Goal: Transaction & Acquisition: Download file/media

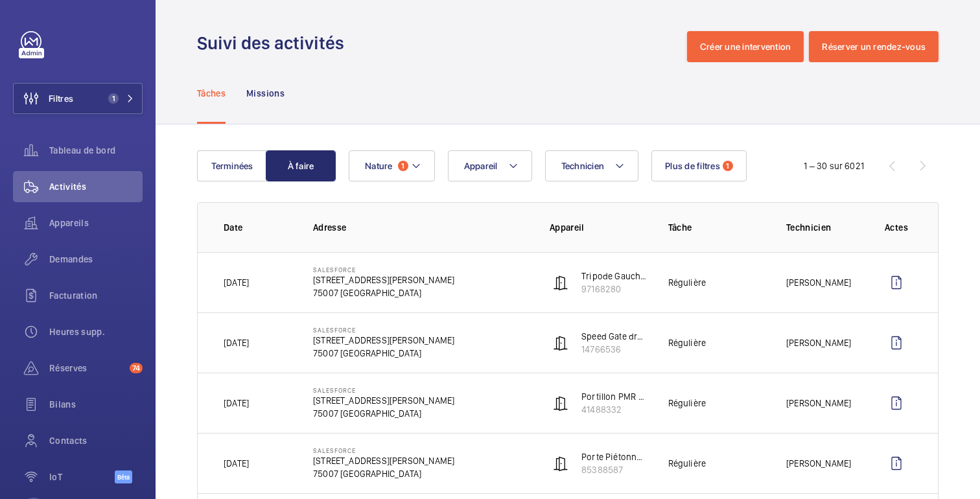
scroll to position [54, 0]
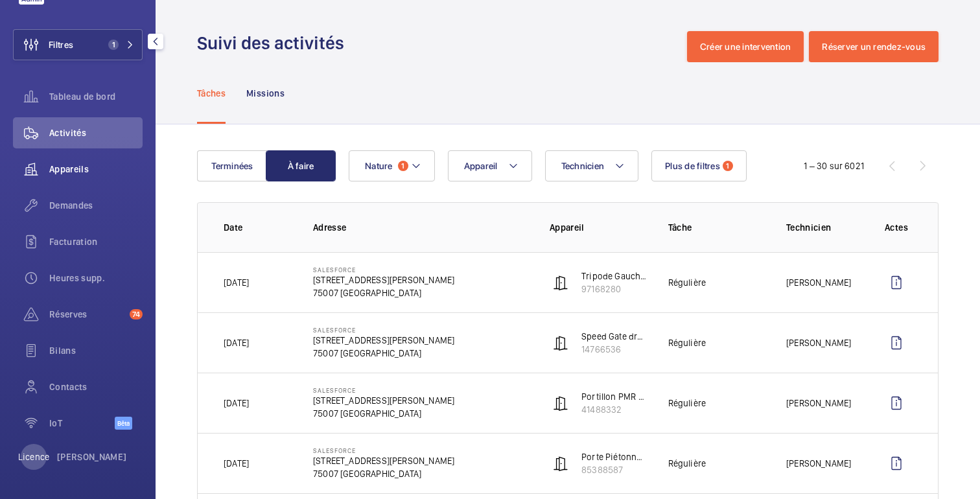
click at [78, 176] on div "Appareils" at bounding box center [78, 169] width 130 height 31
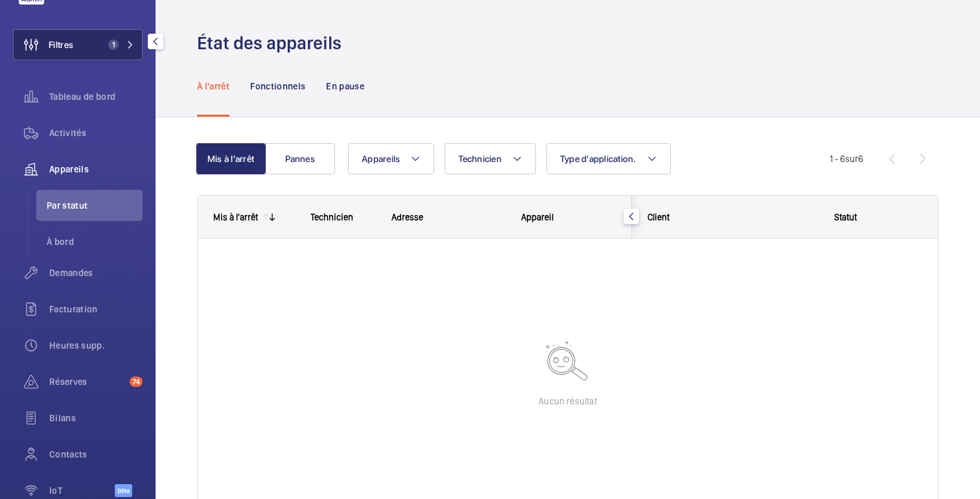
click at [100, 50] on button "Filtres 1" at bounding box center [78, 44] width 130 height 31
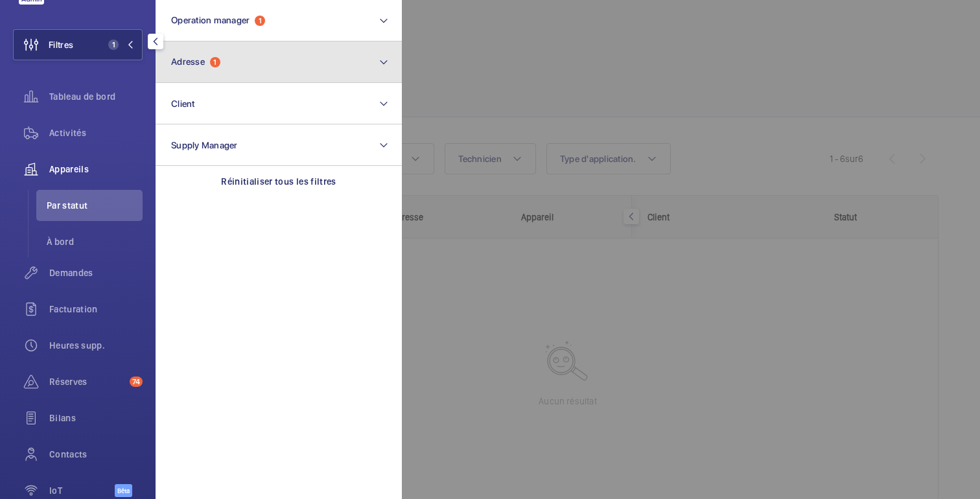
click at [261, 74] on button "Adresse 1" at bounding box center [279, 61] width 246 height 41
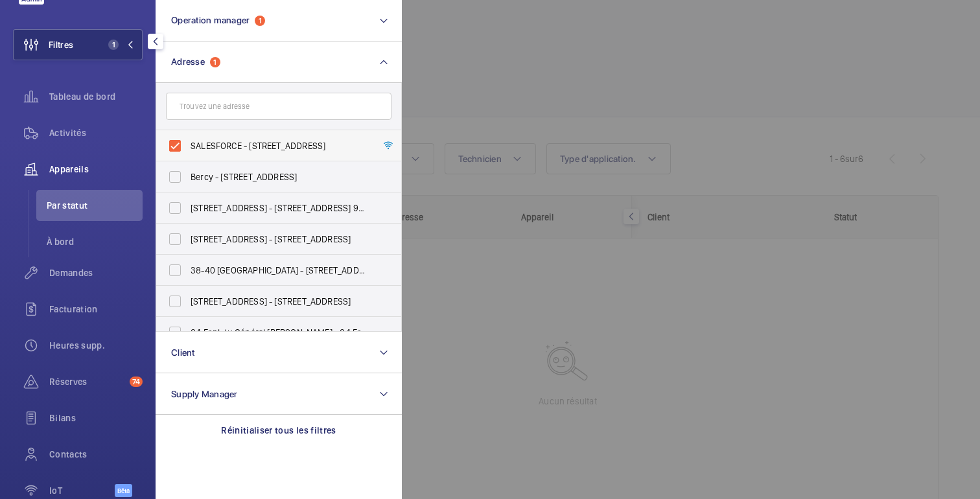
click at [185, 143] on label "SALESFORCE - [STREET_ADDRESS]" at bounding box center [269, 145] width 226 height 31
click at [185, 143] on input "SALESFORCE - [STREET_ADDRESS]" at bounding box center [175, 146] width 26 height 26
checkbox input "false"
click at [543, 44] on div at bounding box center [892, 249] width 980 height 499
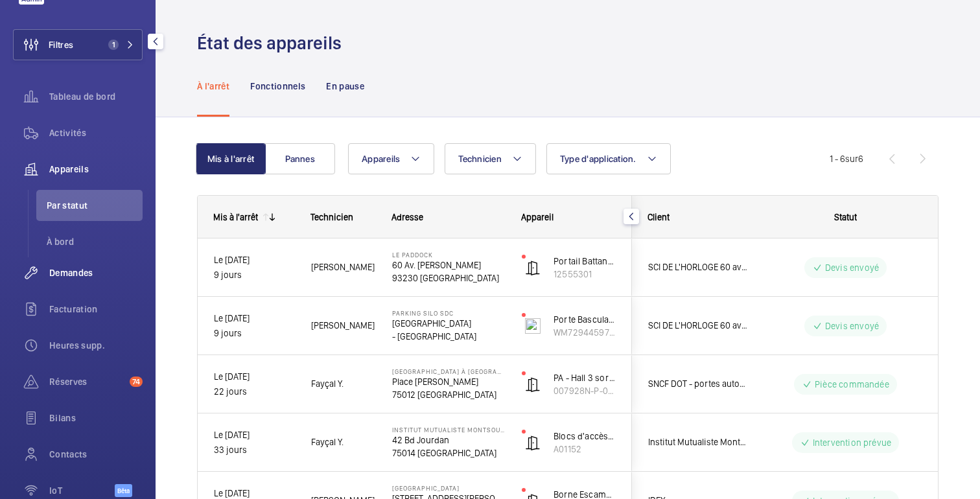
click at [67, 276] on font "Demandes" at bounding box center [71, 273] width 44 height 10
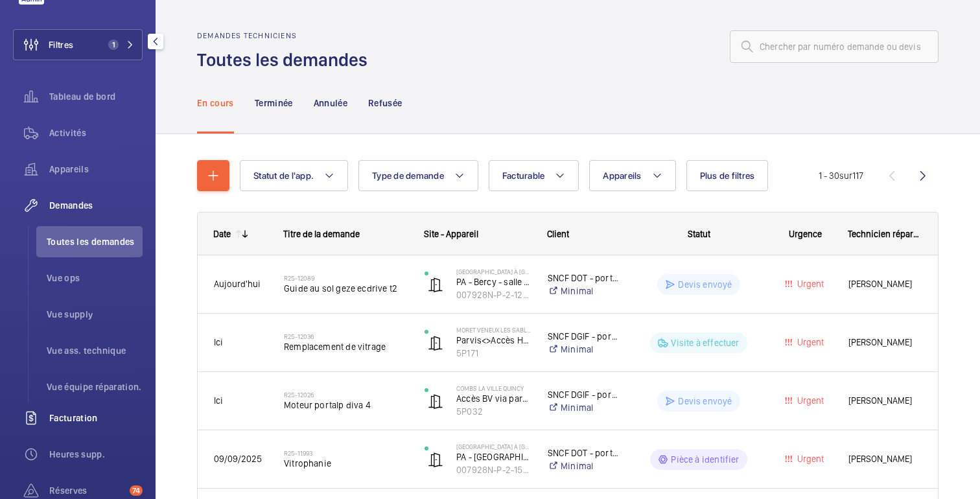
click at [110, 411] on div "Facturation" at bounding box center [78, 418] width 130 height 31
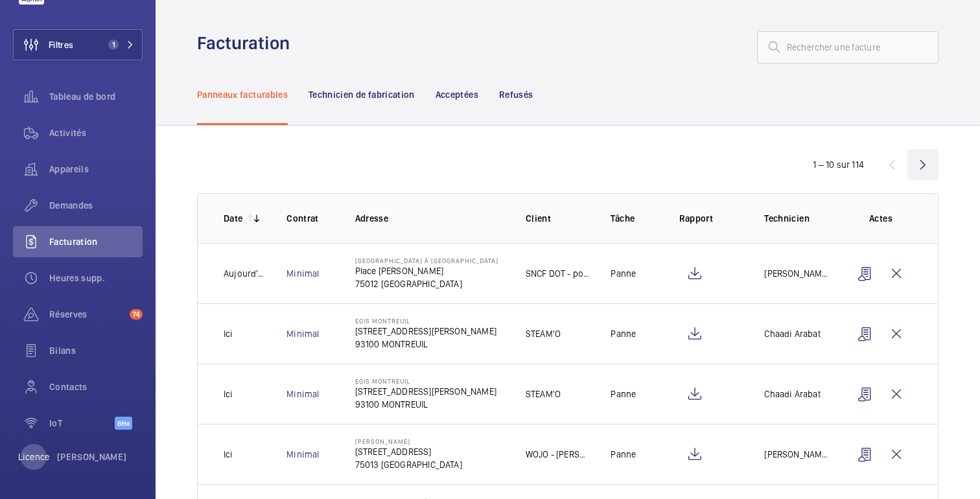
click at [933, 152] on wm-front-icon-button at bounding box center [923, 164] width 31 height 31
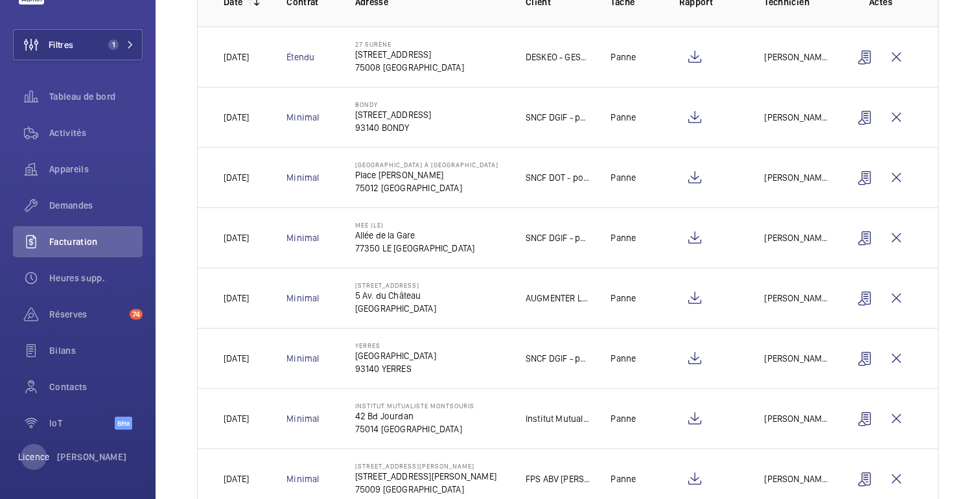
scroll to position [219, 0]
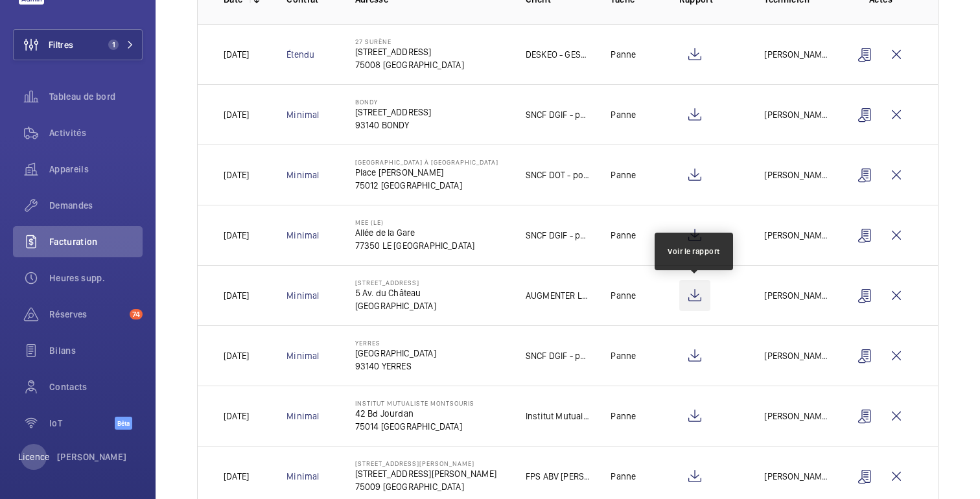
click at [690, 297] on wm-front-icon-button at bounding box center [694, 295] width 31 height 31
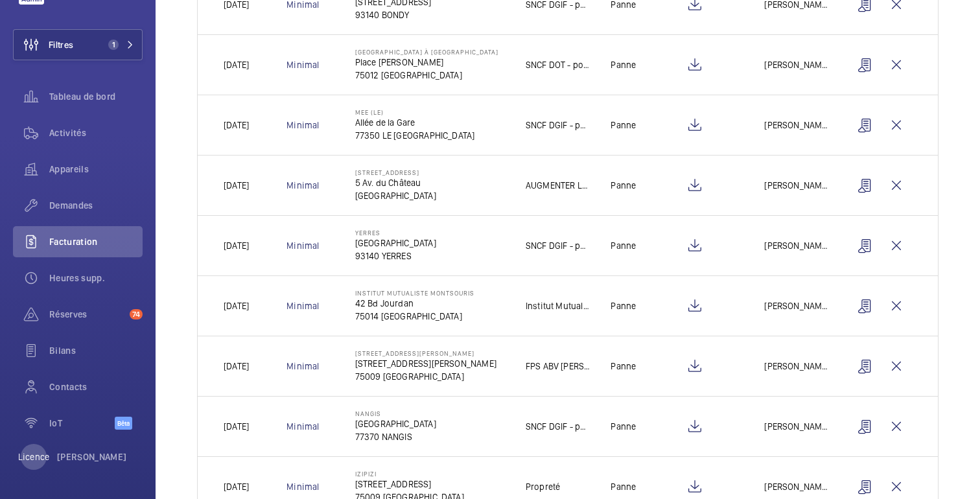
scroll to position [333, 0]
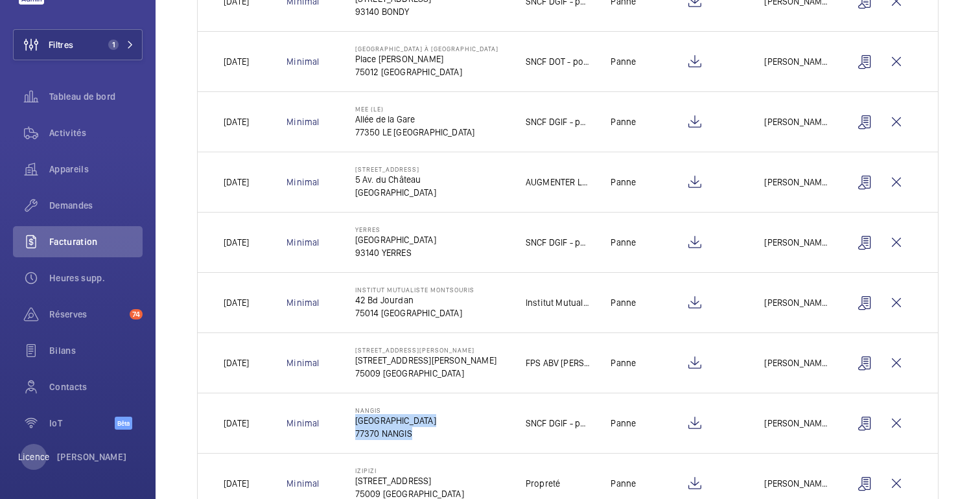
drag, startPoint x: 411, startPoint y: 432, endPoint x: 349, endPoint y: 422, distance: 62.3
click at [349, 422] on td "[GEOGRAPHIC_DATA]" at bounding box center [419, 423] width 170 height 60
click at [734, 404] on td at bounding box center [702, 423] width 86 height 60
click at [795, 405] on td "[PERSON_NAME]" at bounding box center [787, 423] width 86 height 60
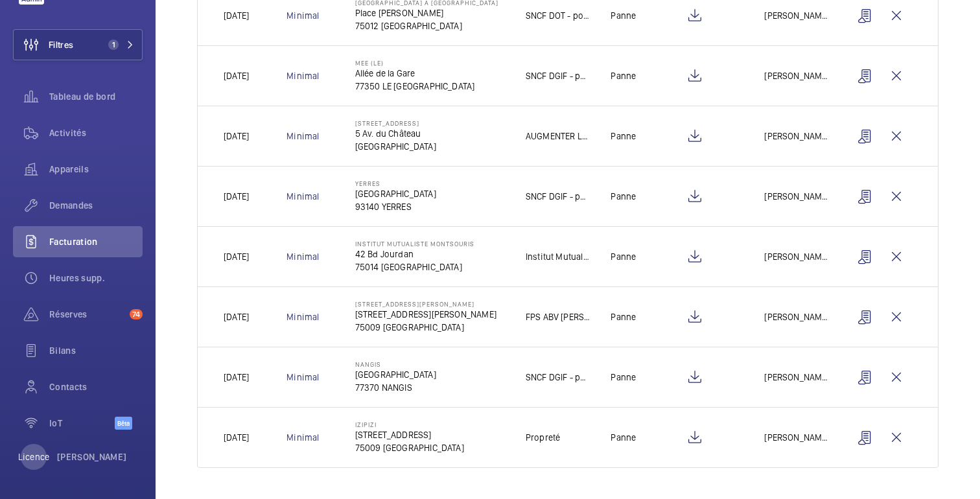
scroll to position [0, 0]
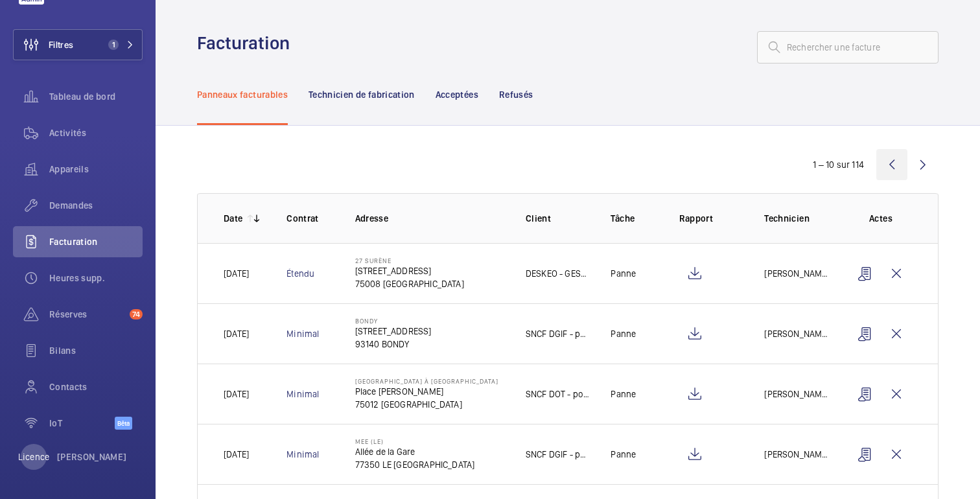
click at [898, 170] on wm-front-icon-button at bounding box center [891, 164] width 31 height 31
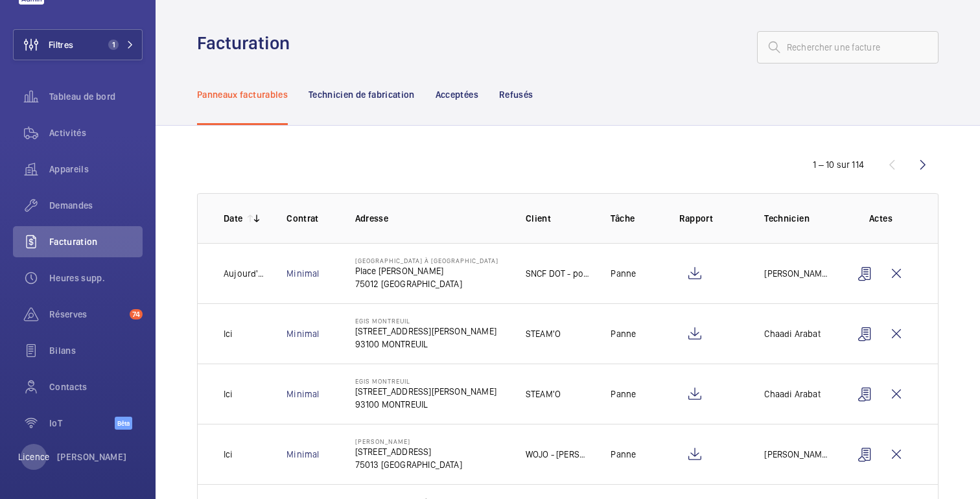
click at [561, 96] on div "Panneaux facturables Technicien de fabrication Acceptées Refusés" at bounding box center [568, 95] width 742 height 62
click at [834, 39] on input "text" at bounding box center [848, 47] width 182 height 32
click at [833, 47] on input "text" at bounding box center [848, 47] width 182 height 32
drag, startPoint x: 833, startPoint y: 47, endPoint x: 803, endPoint y: 47, distance: 30.5
click at [803, 47] on input "text" at bounding box center [848, 47] width 182 height 32
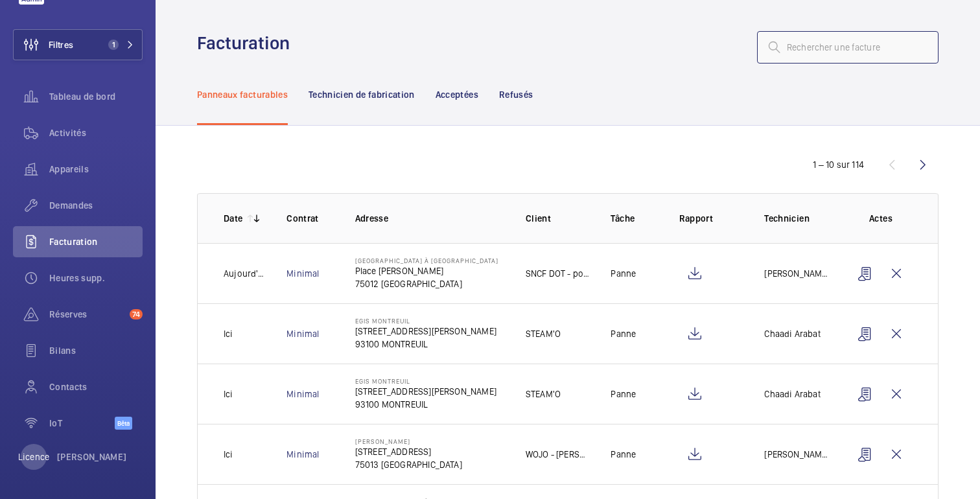
drag, startPoint x: 803, startPoint y: 47, endPoint x: 878, endPoint y: 43, distance: 75.9
click at [878, 43] on input "text" at bounding box center [848, 47] width 182 height 32
click at [875, 43] on input "text" at bounding box center [848, 47] width 182 height 32
drag, startPoint x: 833, startPoint y: 48, endPoint x: 777, endPoint y: 53, distance: 55.9
click at [777, 53] on div at bounding box center [848, 47] width 182 height 32
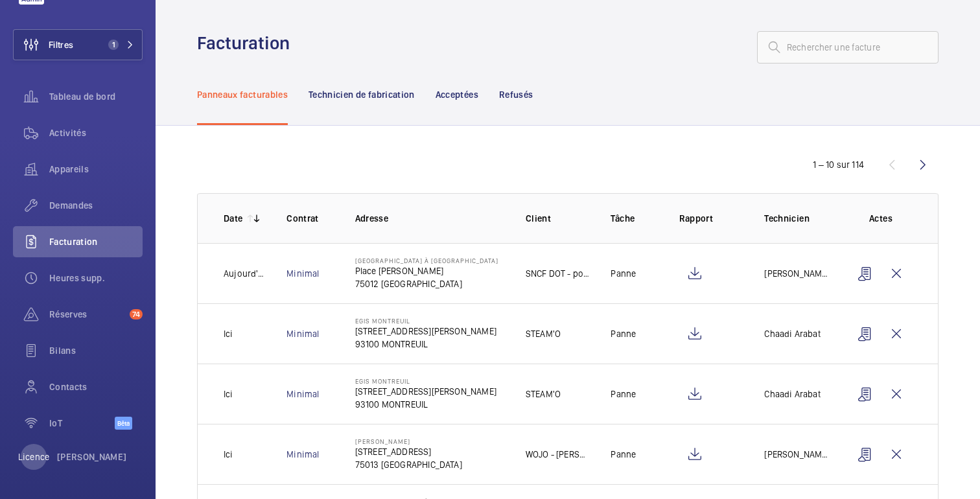
click at [775, 19] on wm-front-admin-header "Facturation" at bounding box center [568, 32] width 825 height 64
